Goal: Task Accomplishment & Management: Manage account settings

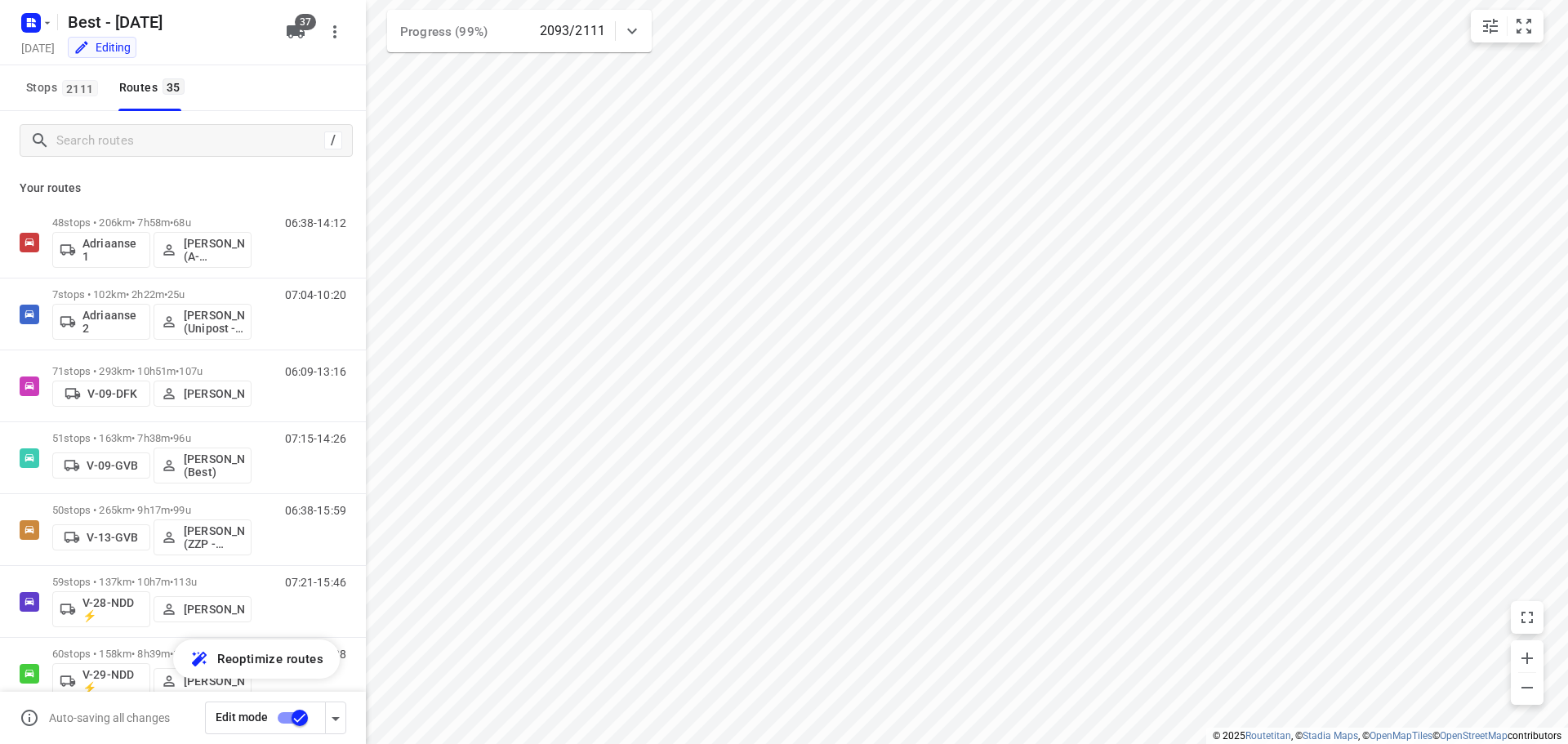
click at [632, 21] on icon at bounding box center [631, 30] width 19 height 19
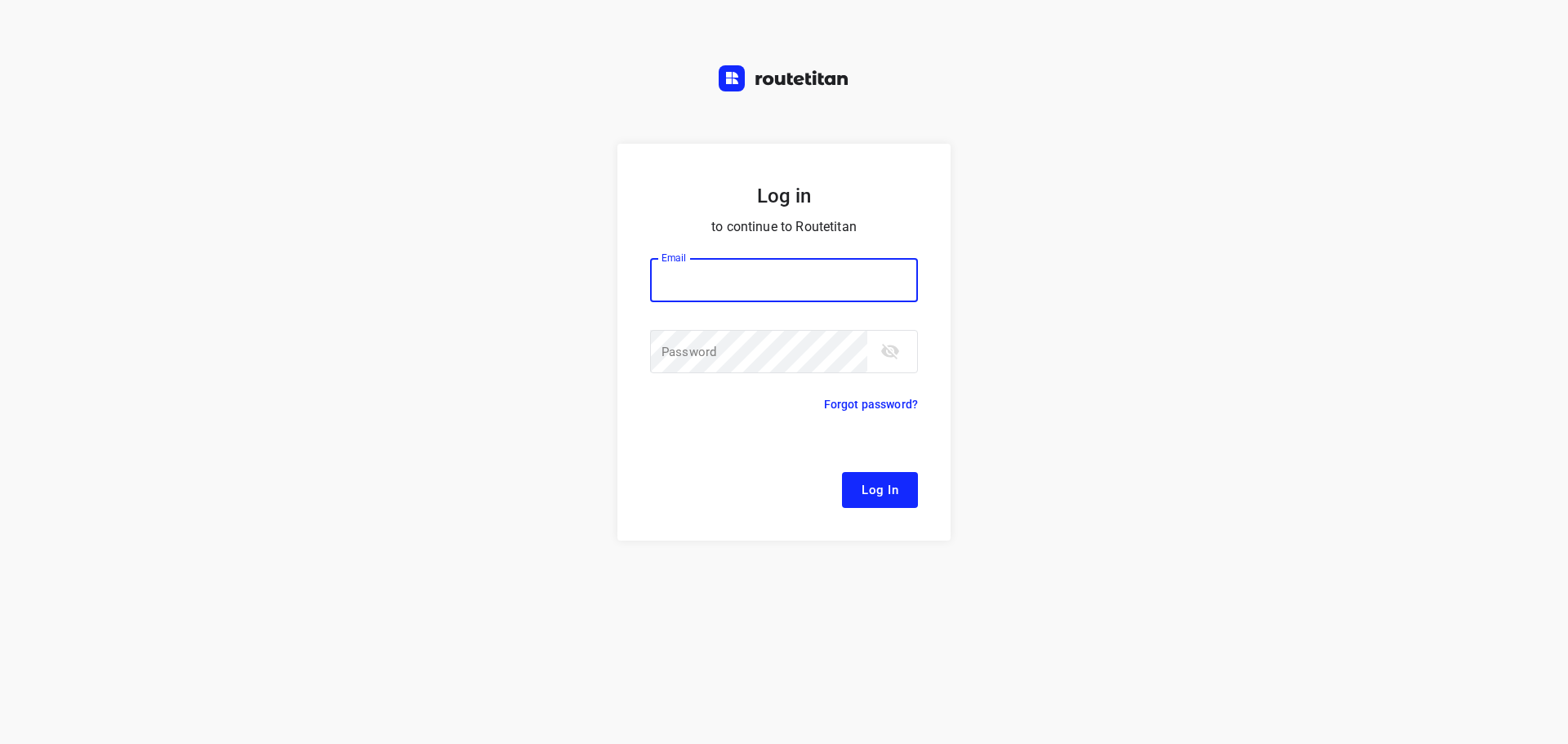
type input "[EMAIL_ADDRESS][DOMAIN_NAME]"
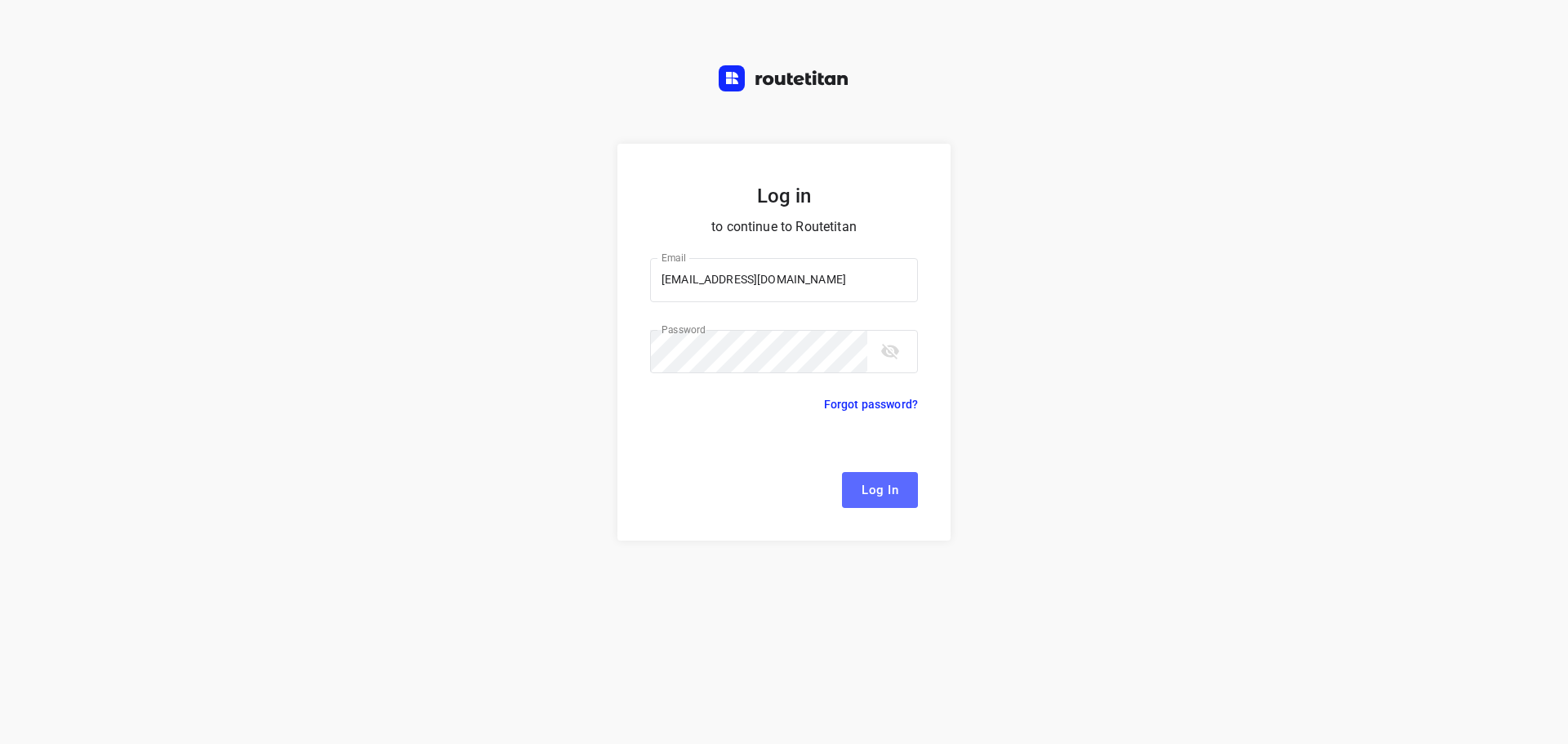
drag, startPoint x: 826, startPoint y: 303, endPoint x: 884, endPoint y: 494, distance: 199.6
click at [884, 494] on span "Log In" at bounding box center [880, 489] width 37 height 21
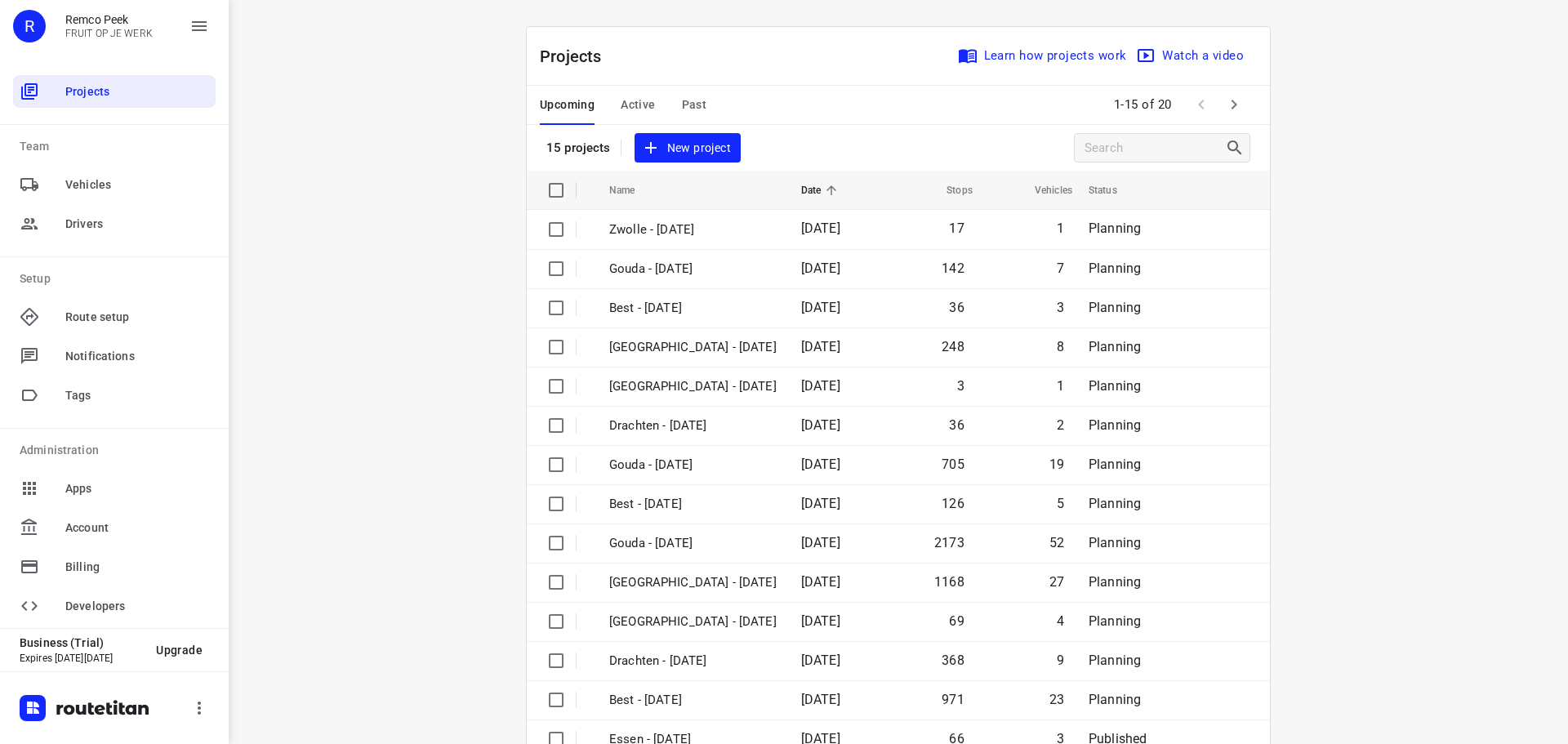
click at [642, 115] on button "Active" at bounding box center [637, 105] width 34 height 40
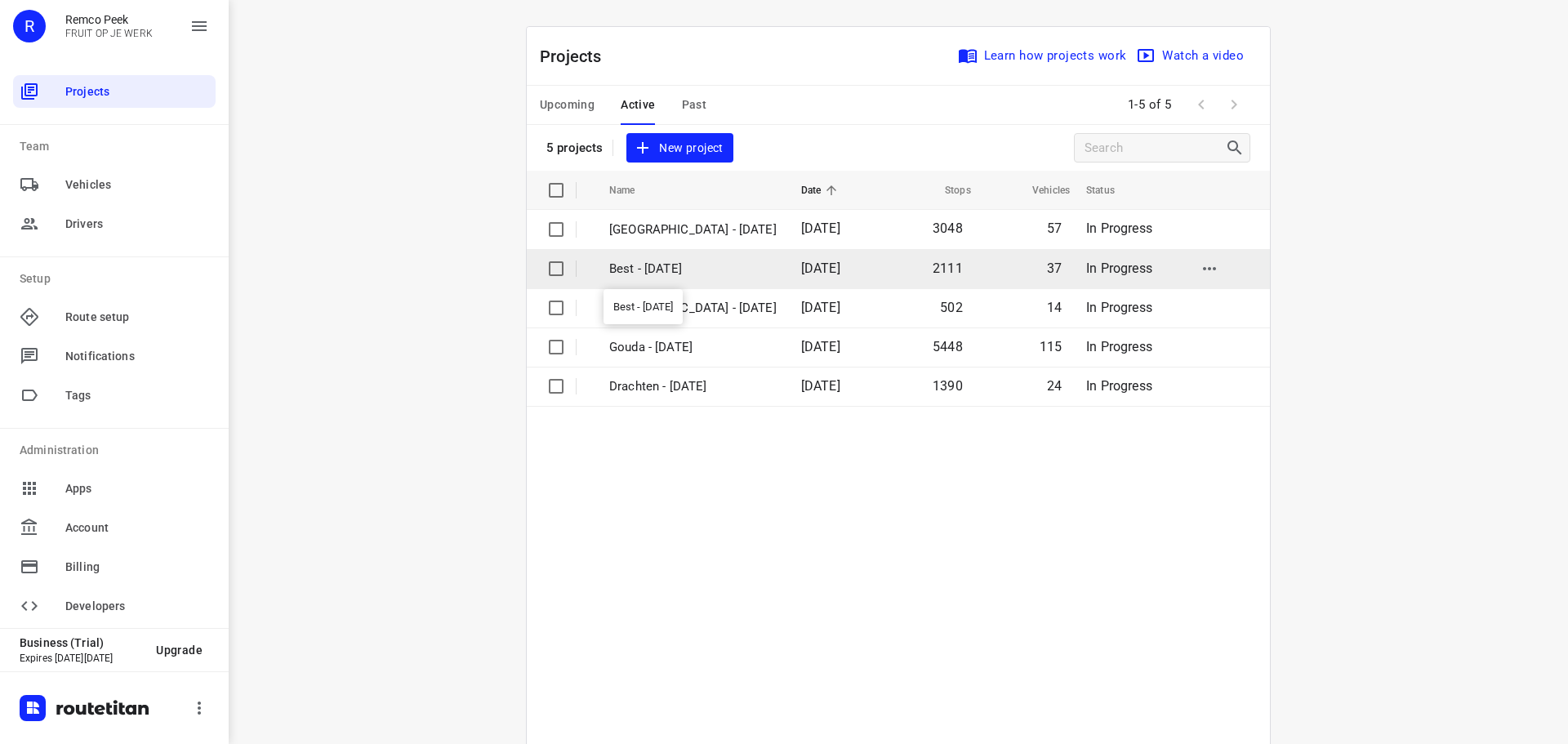
click at [677, 274] on p "Best - [DATE]" at bounding box center [693, 269] width 167 height 18
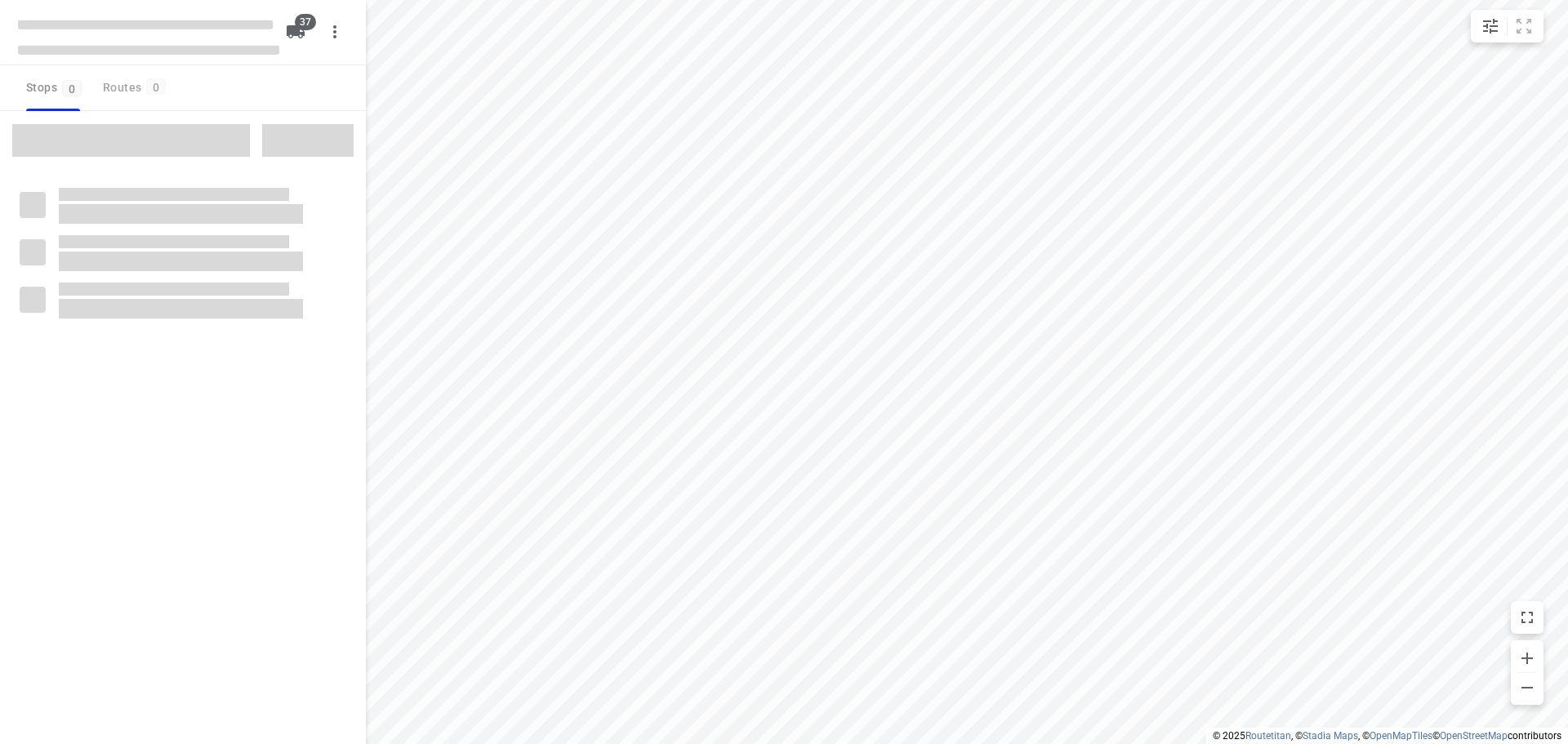
checkbox input "true"
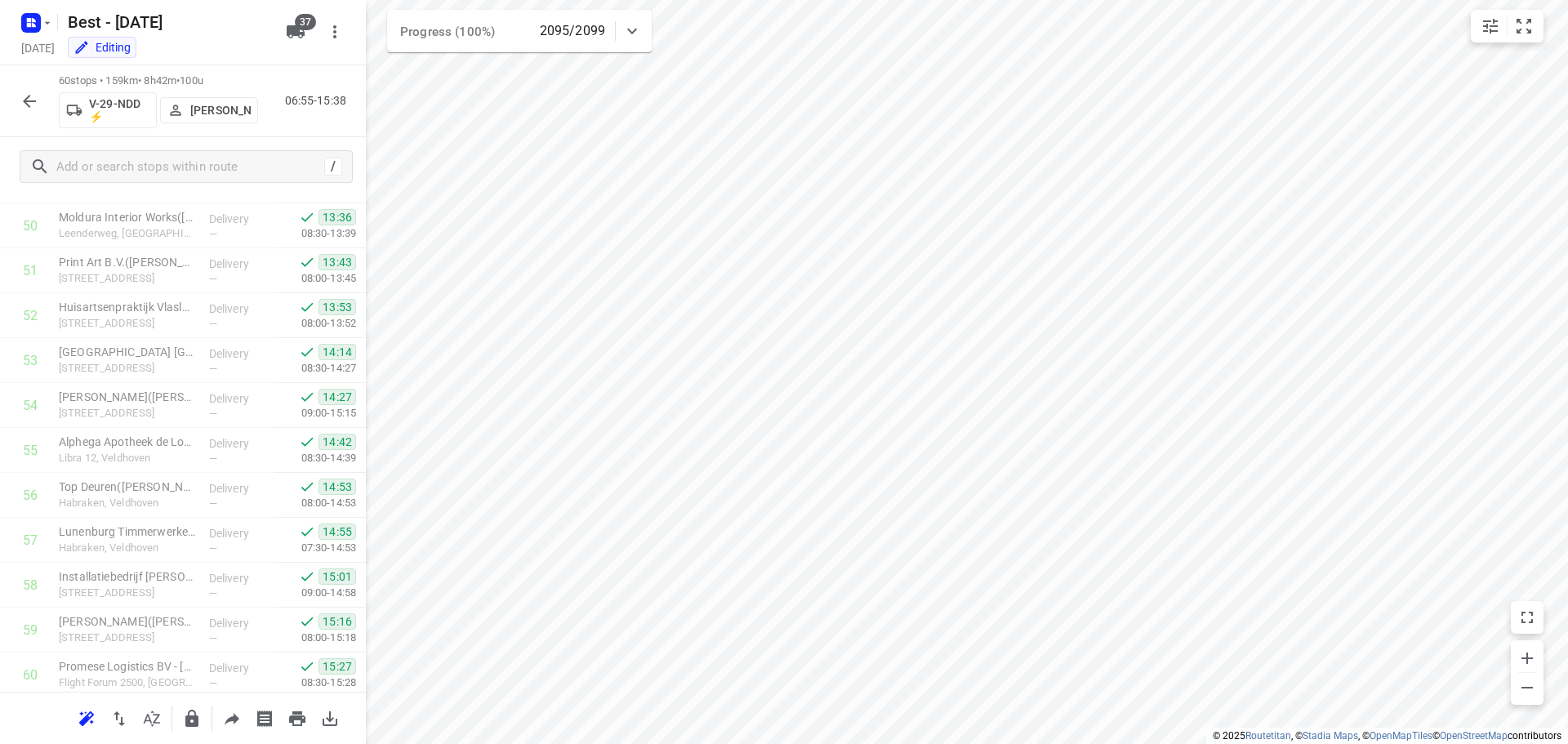
scroll to position [2374, 0]
click at [21, 97] on icon "button" at bounding box center [28, 100] width 19 height 19
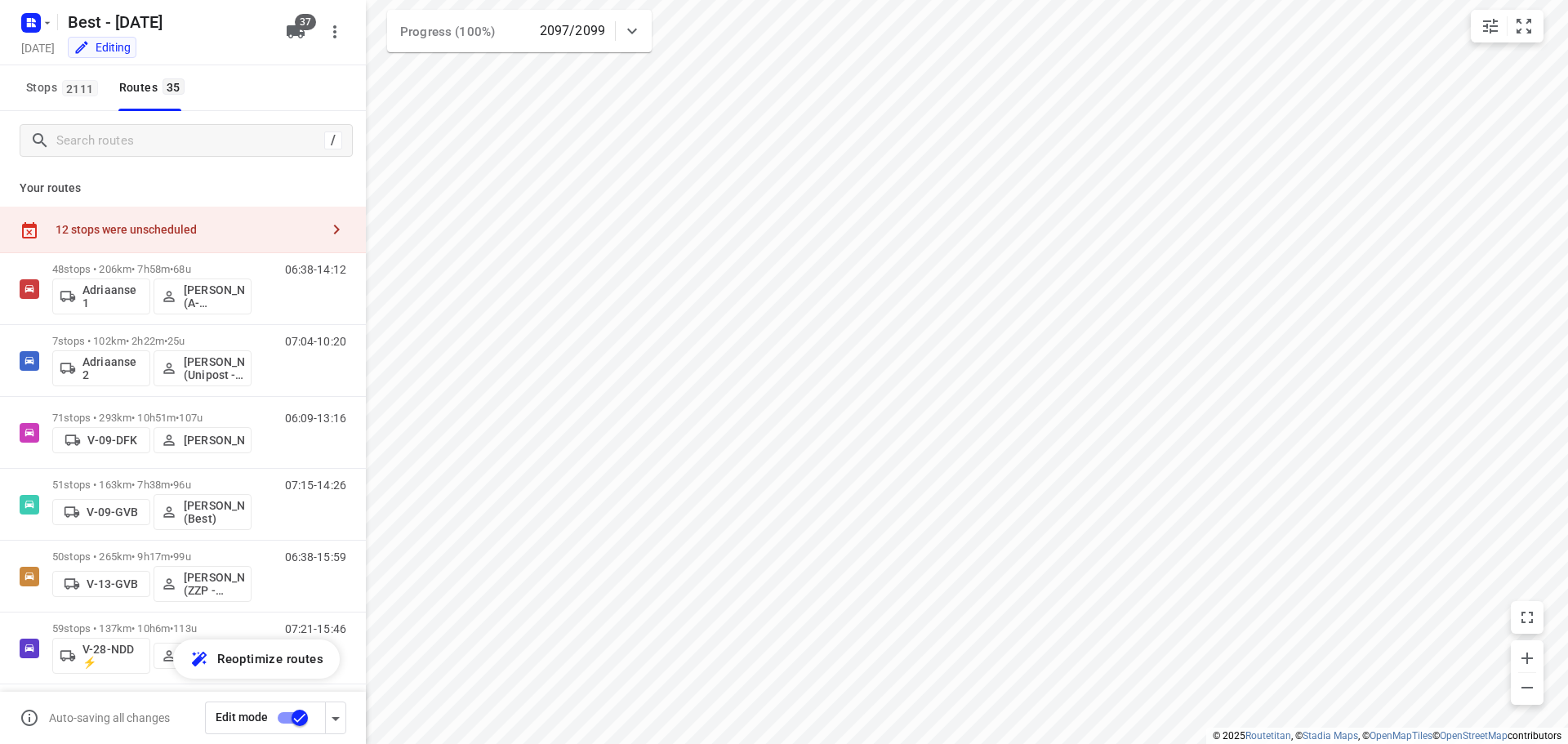
click at [646, 17] on div "Progress (100%) 2097/2099" at bounding box center [519, 31] width 265 height 42
click at [641, 31] on icon at bounding box center [631, 37] width 19 height 19
